Goal: Information Seeking & Learning: Learn about a topic

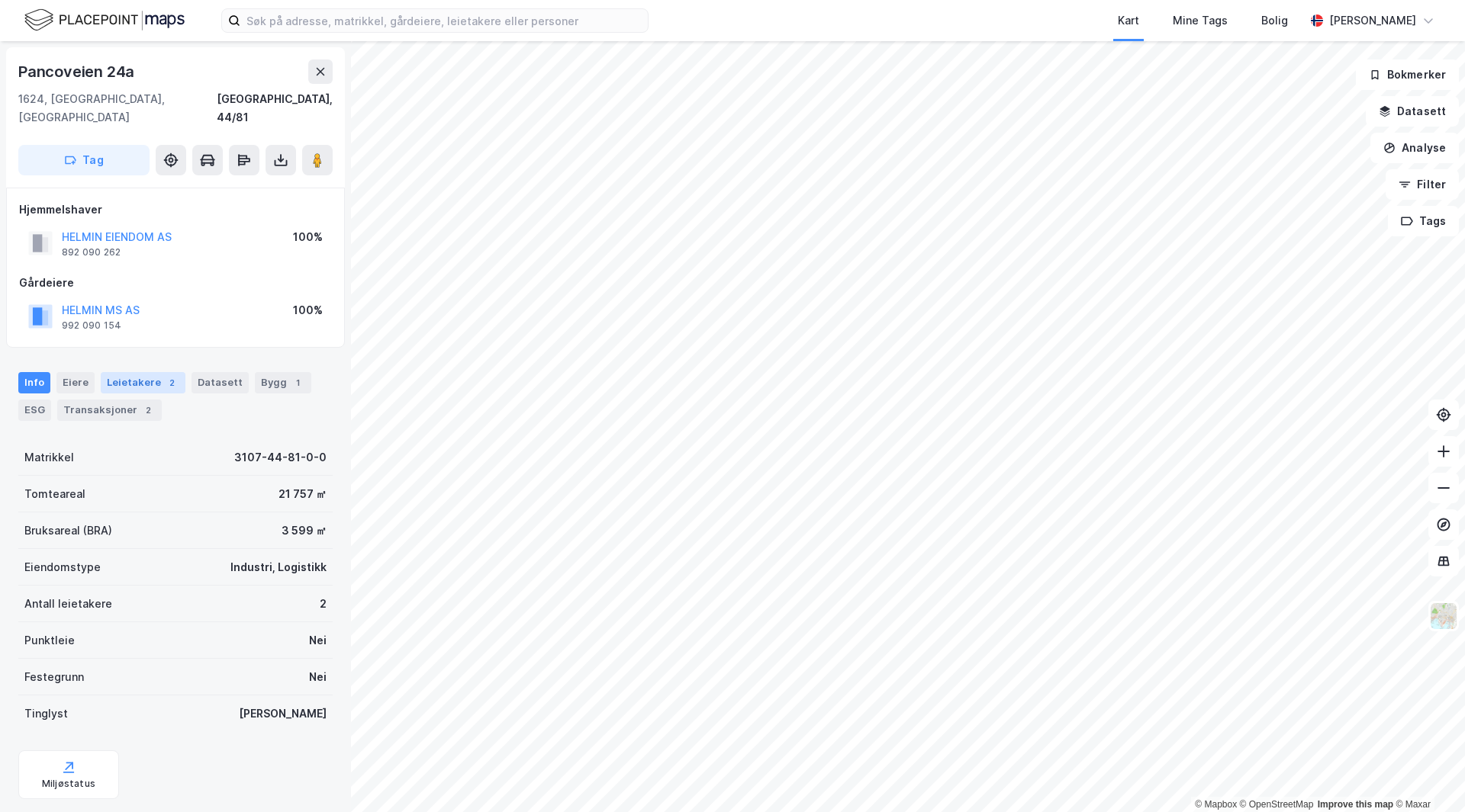
click at [144, 372] on div "Leietakere 2" at bounding box center [143, 383] width 85 height 21
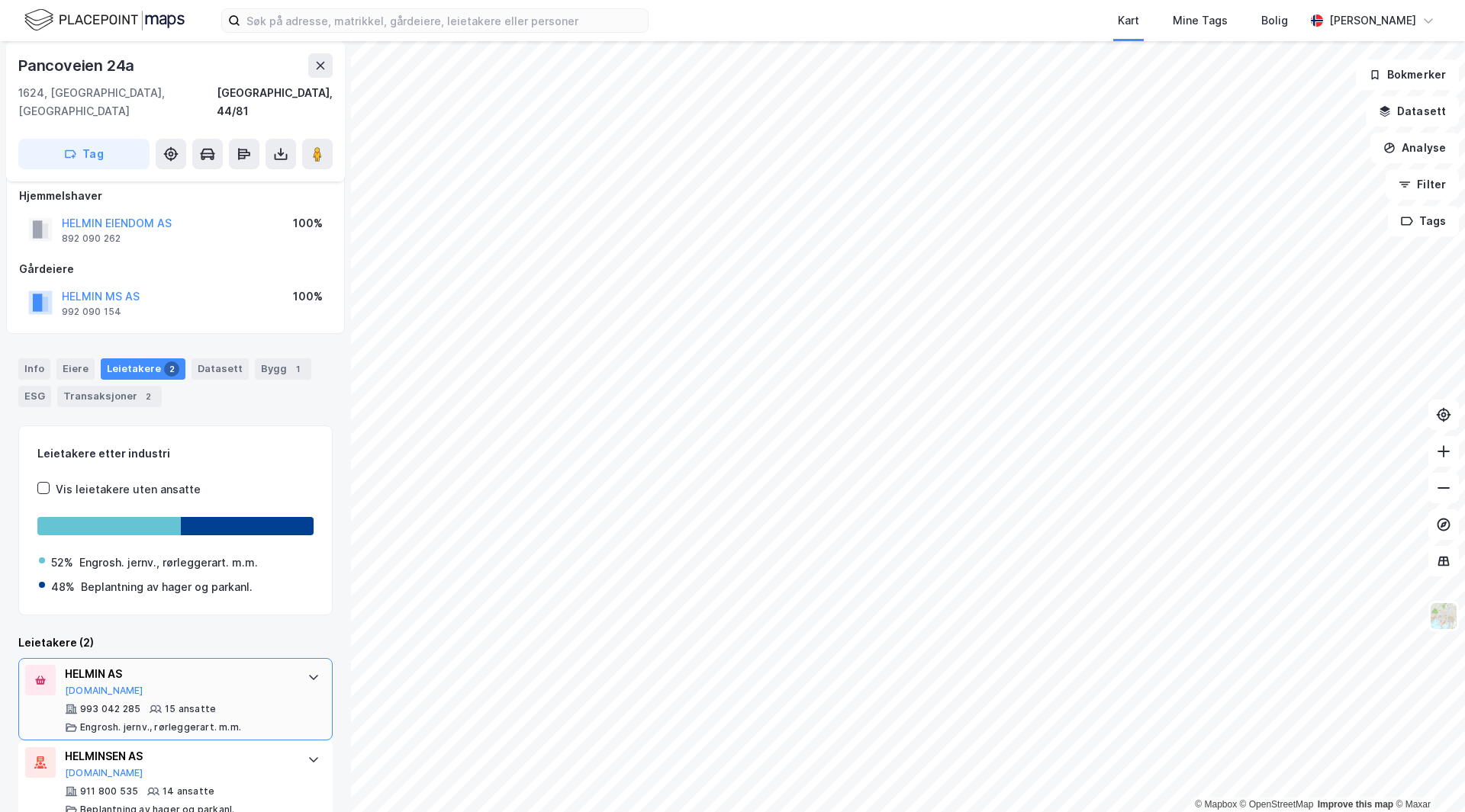
scroll to position [25, 0]
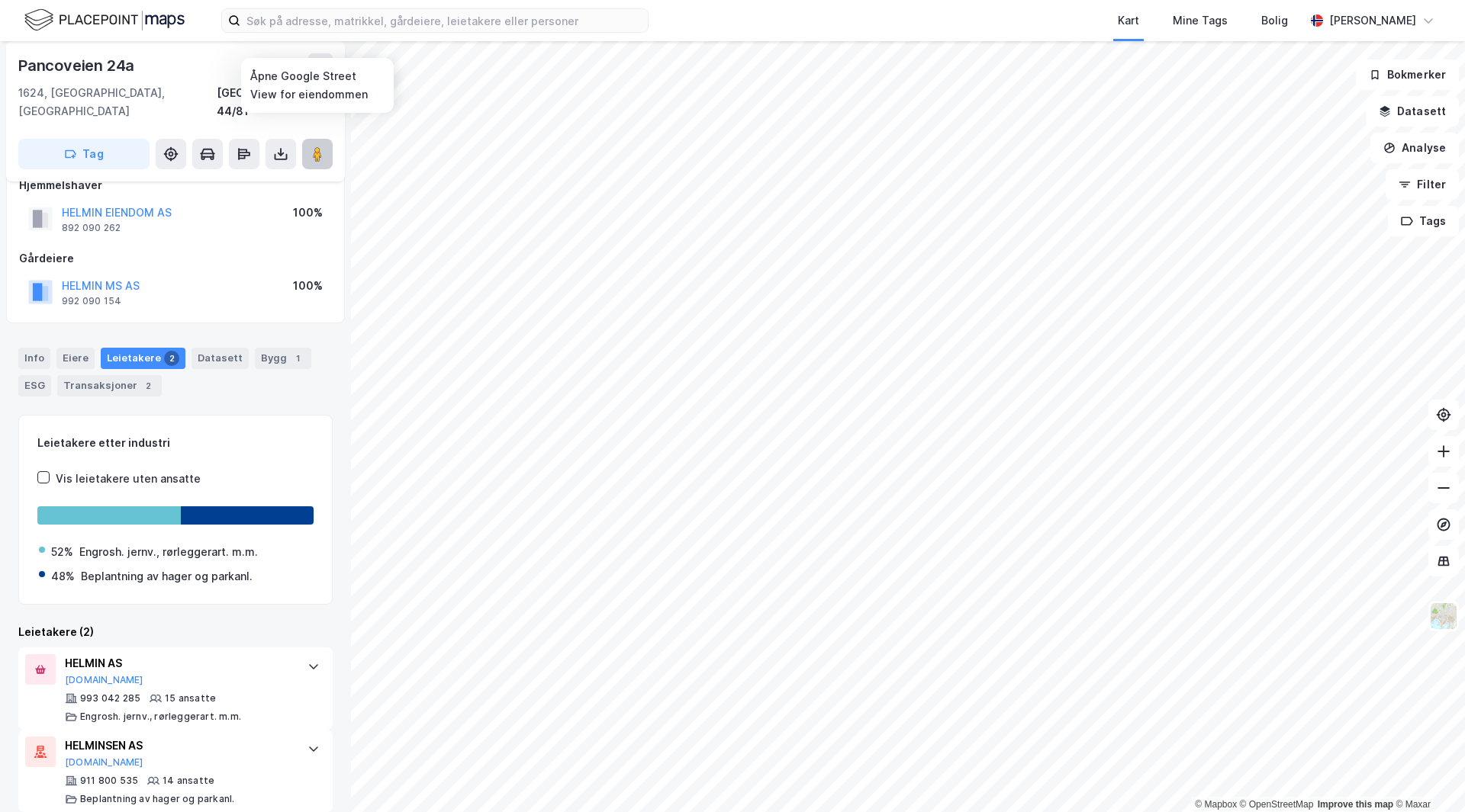
click at [322, 146] on icon at bounding box center [317, 154] width 15 height 15
